Goal: Task Accomplishment & Management: Use online tool/utility

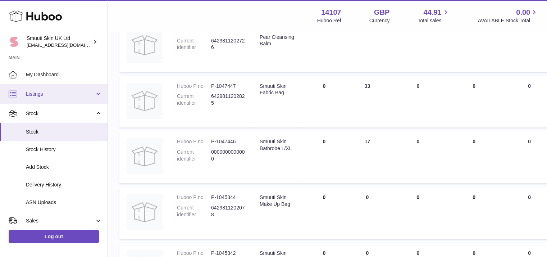
click at [95, 95] on link "Listings" at bounding box center [53, 93] width 107 height 19
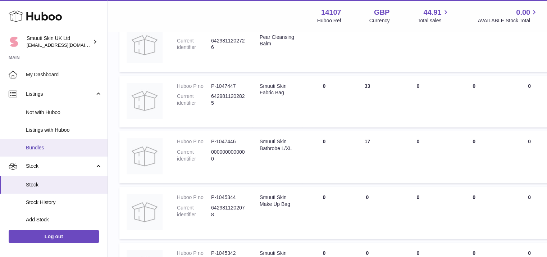
click at [52, 151] on link "Bundles" at bounding box center [53, 148] width 107 height 18
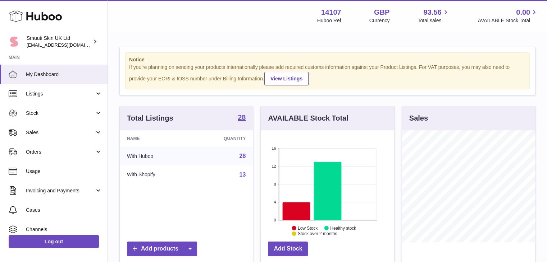
scroll to position [112, 133]
click at [98, 96] on link "Listings" at bounding box center [53, 93] width 107 height 19
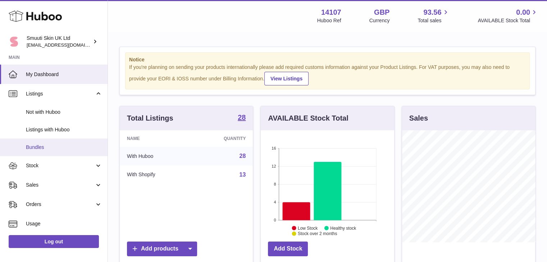
click at [30, 147] on span "Bundles" at bounding box center [64, 147] width 76 height 7
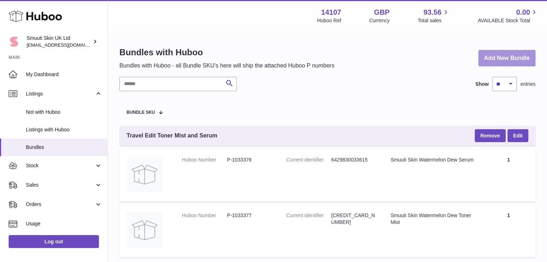
click at [508, 56] on link "Add New Bundle" at bounding box center [506, 58] width 57 height 17
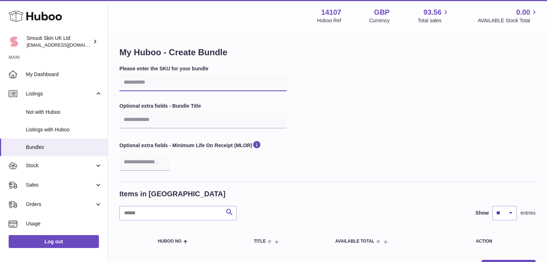
click at [174, 84] on input "text" at bounding box center [202, 82] width 167 height 17
